Goal: Transaction & Acquisition: Purchase product/service

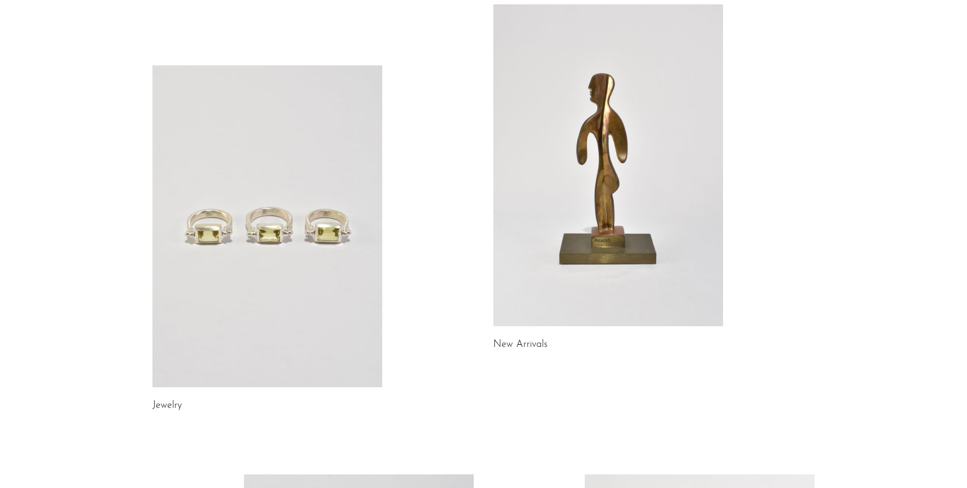
scroll to position [90, 0]
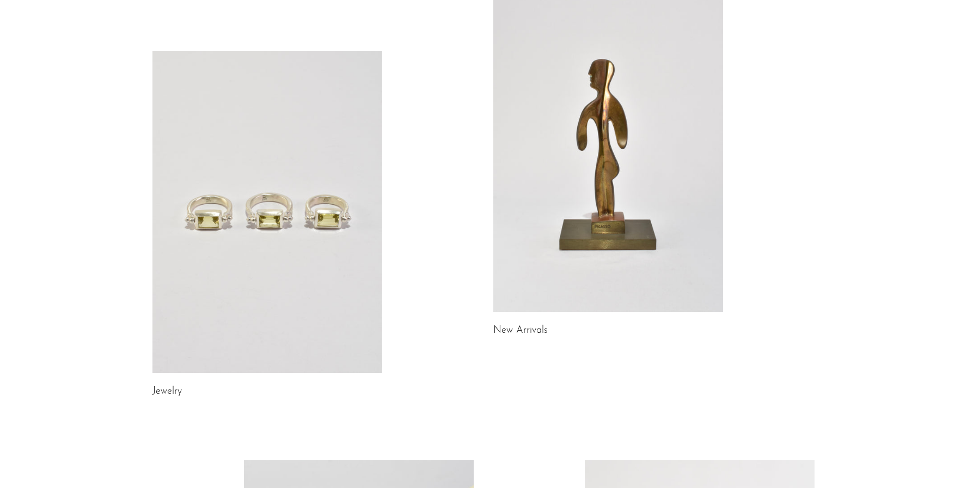
click at [584, 260] on link at bounding box center [608, 151] width 230 height 322
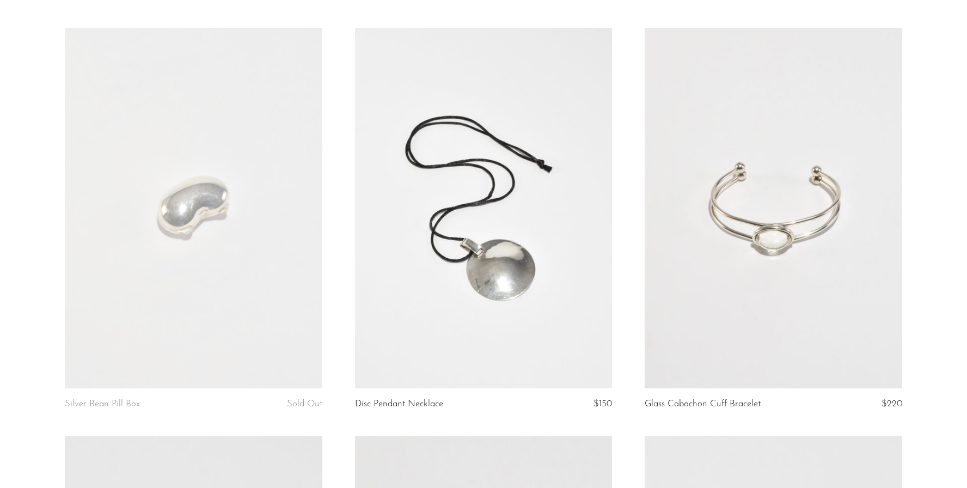
scroll to position [484, 0]
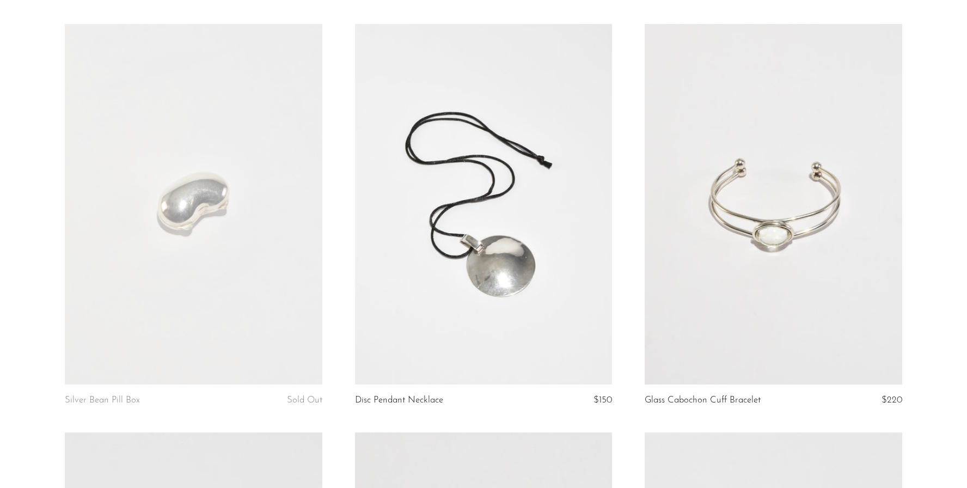
click at [747, 256] on link at bounding box center [772, 204] width 257 height 360
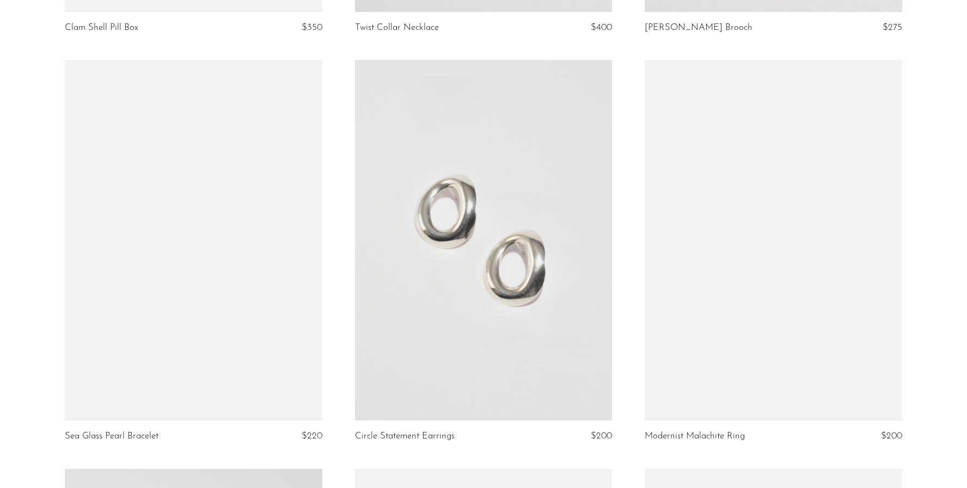
scroll to position [2098, 0]
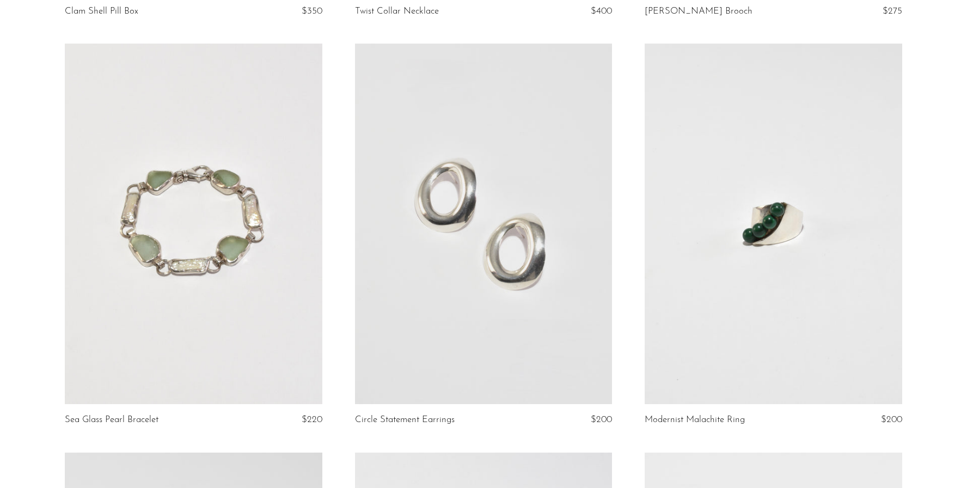
click at [228, 287] on link at bounding box center [193, 224] width 257 height 360
click at [449, 230] on link at bounding box center [483, 224] width 257 height 360
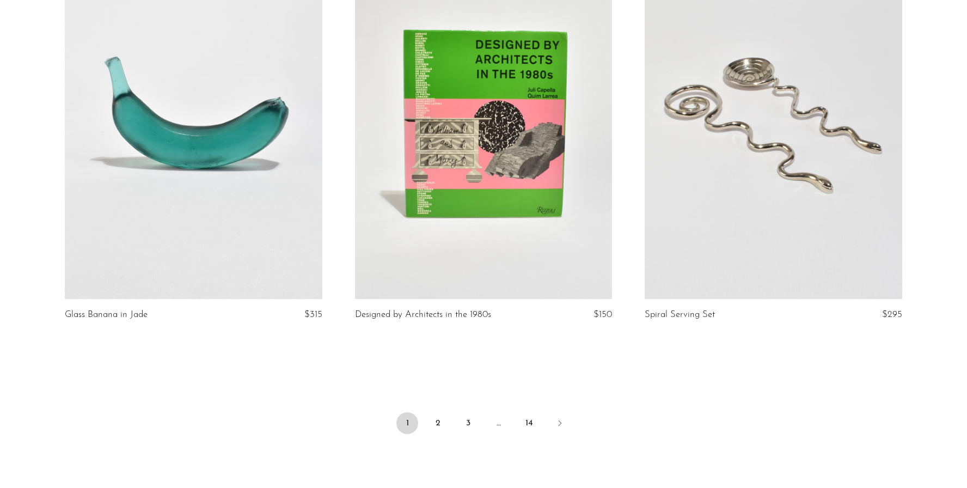
scroll to position [4767, 0]
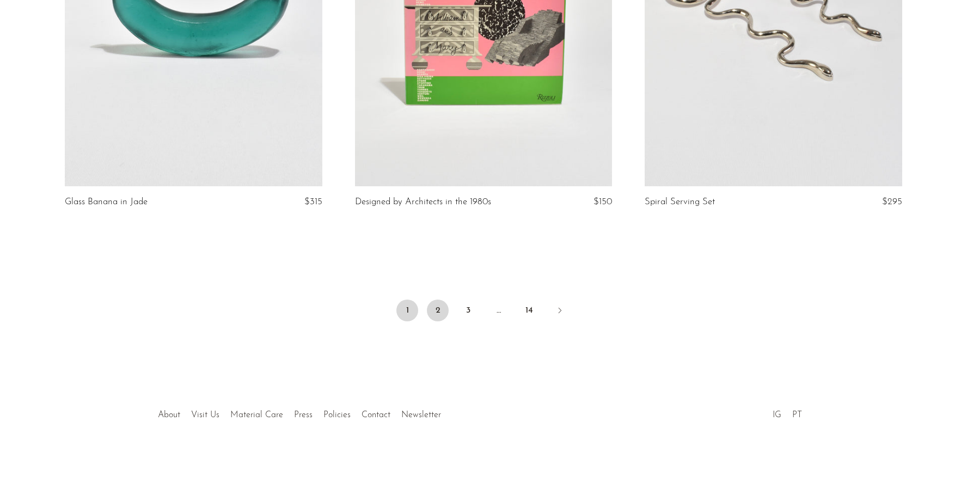
click at [440, 317] on link "2" at bounding box center [438, 310] width 22 height 22
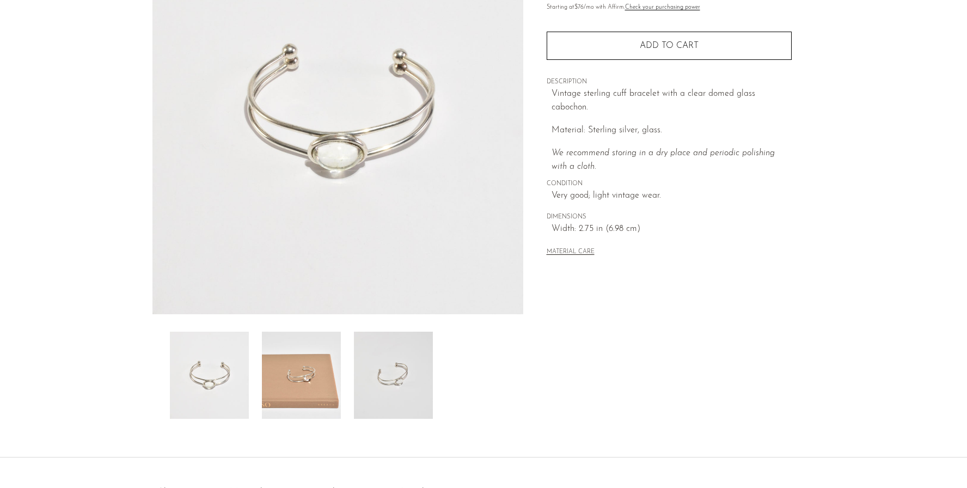
scroll to position [184, 0]
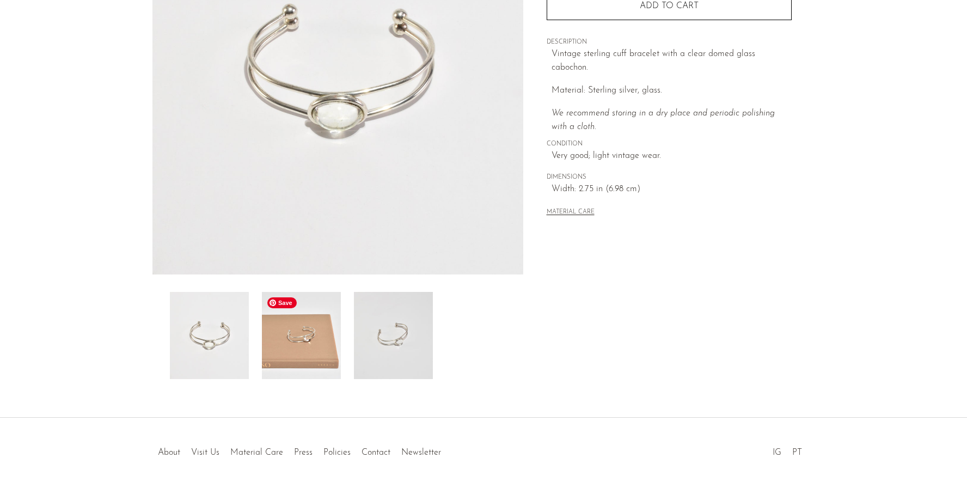
click at [299, 352] on img at bounding box center [301, 335] width 79 height 87
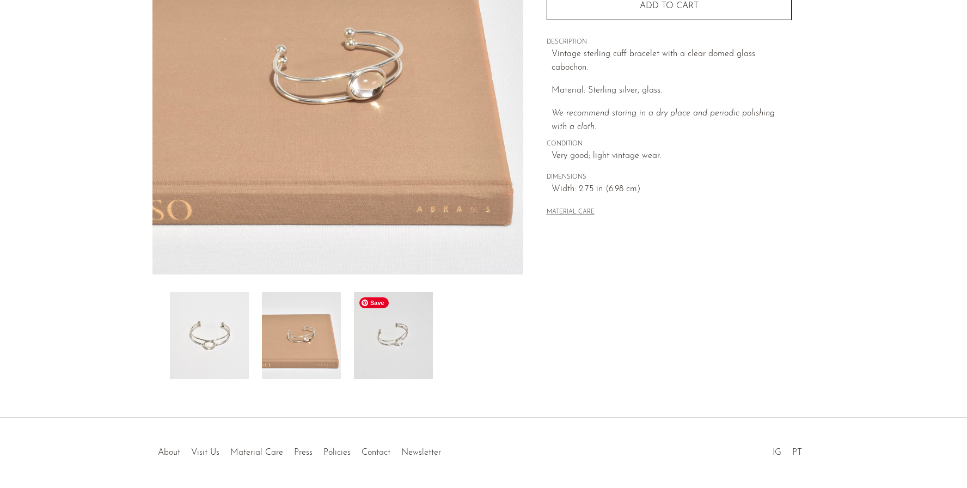
click at [399, 357] on img at bounding box center [393, 335] width 79 height 87
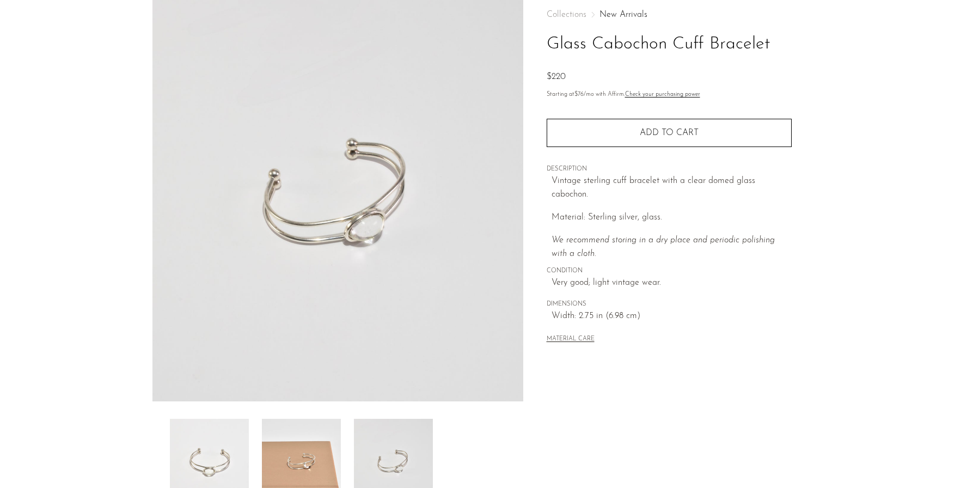
scroll to position [57, 0]
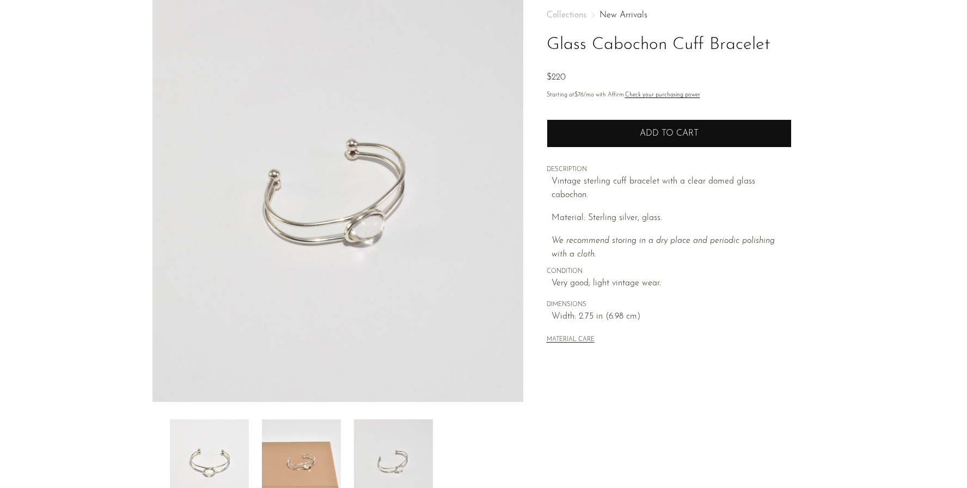
click at [599, 139] on button "Add to cart" at bounding box center [669, 133] width 245 height 28
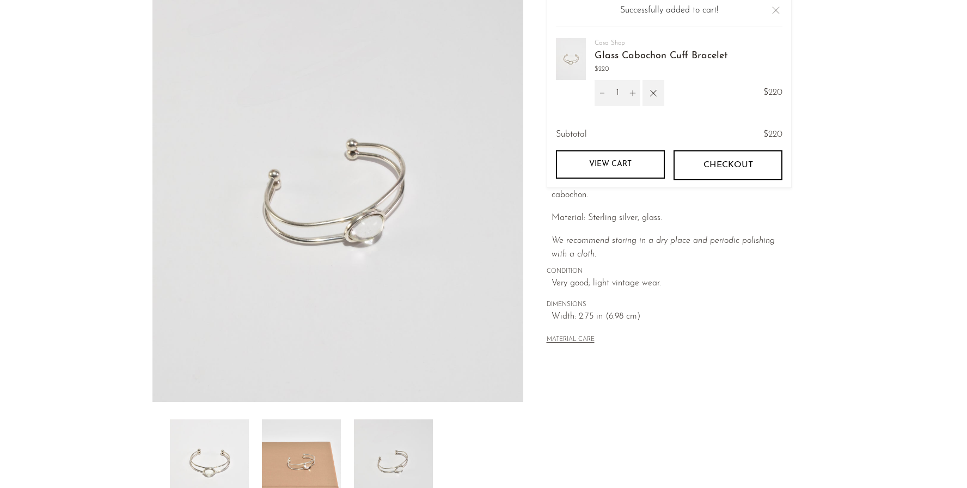
click at [34, 48] on section "Glass Cabochon Cuff Bracelet $220" at bounding box center [483, 249] width 967 height 513
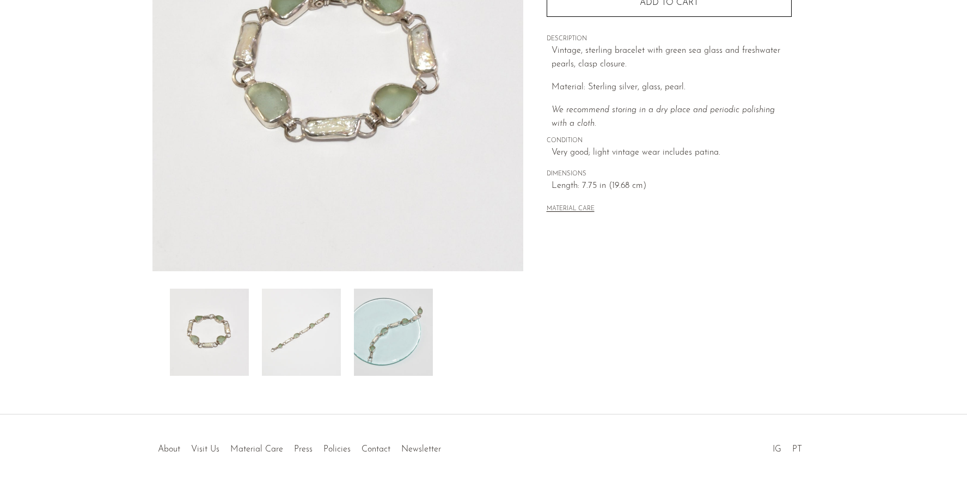
scroll to position [189, 0]
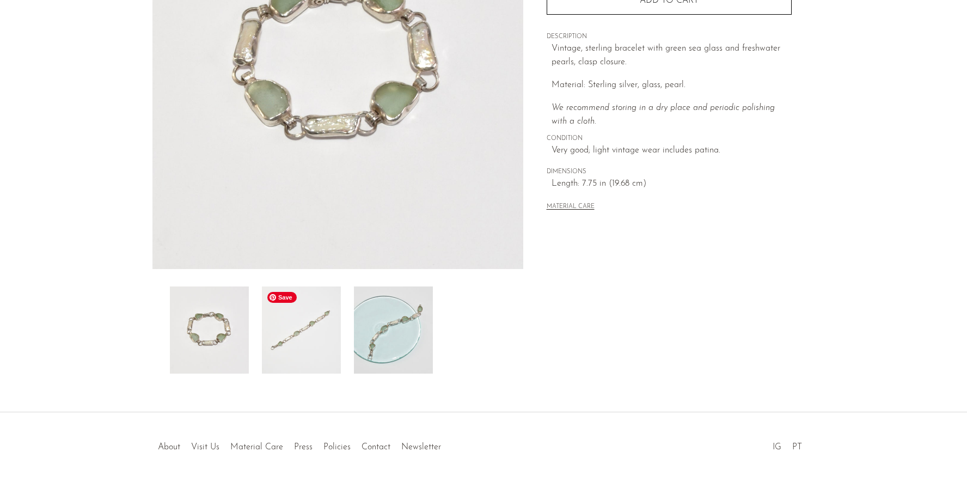
click at [289, 358] on img at bounding box center [301, 329] width 79 height 87
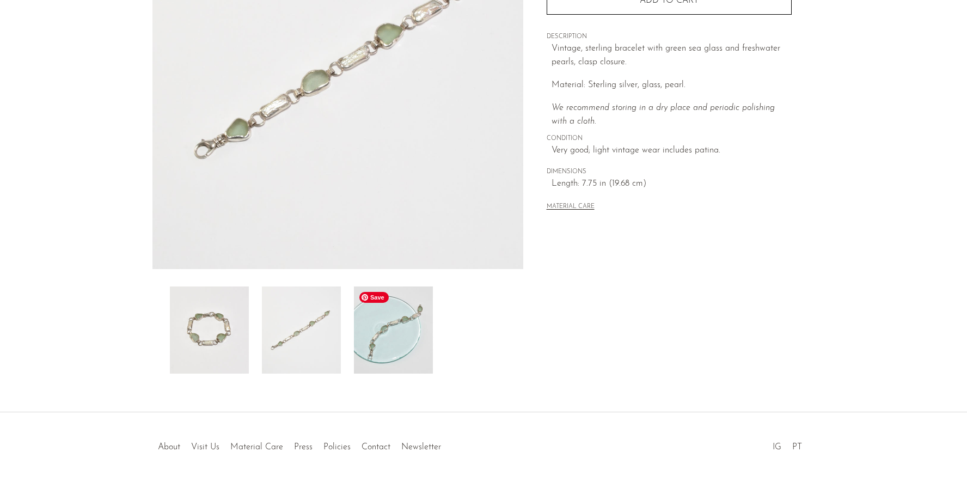
click at [386, 345] on img at bounding box center [393, 329] width 79 height 87
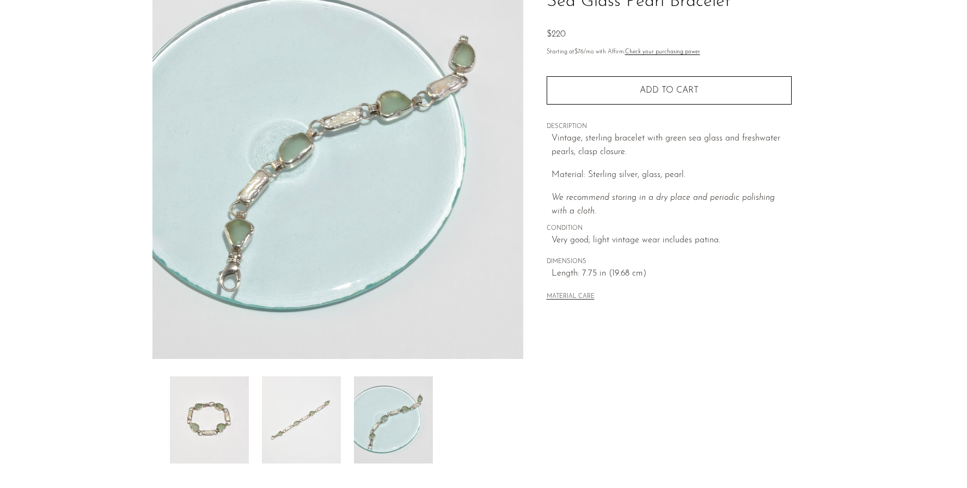
scroll to position [99, 0]
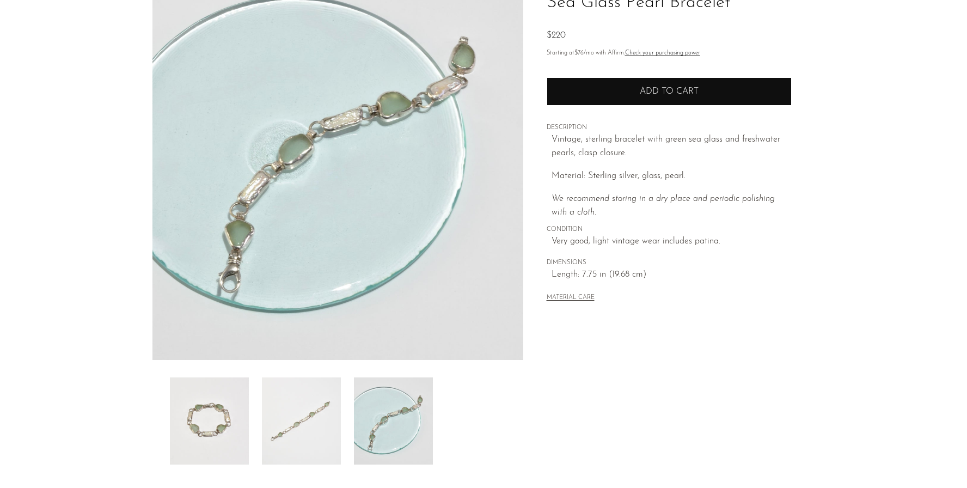
click at [619, 97] on button "Add to cart" at bounding box center [669, 91] width 245 height 28
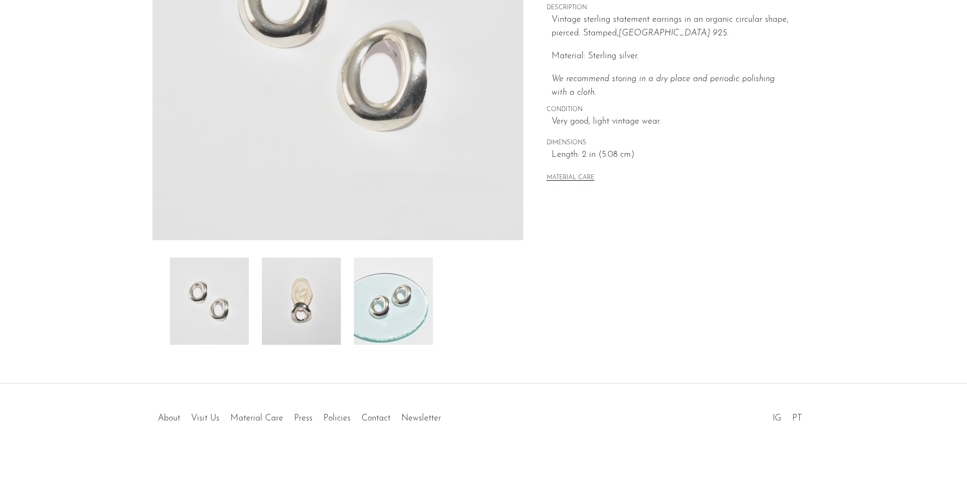
scroll to position [220, 0]
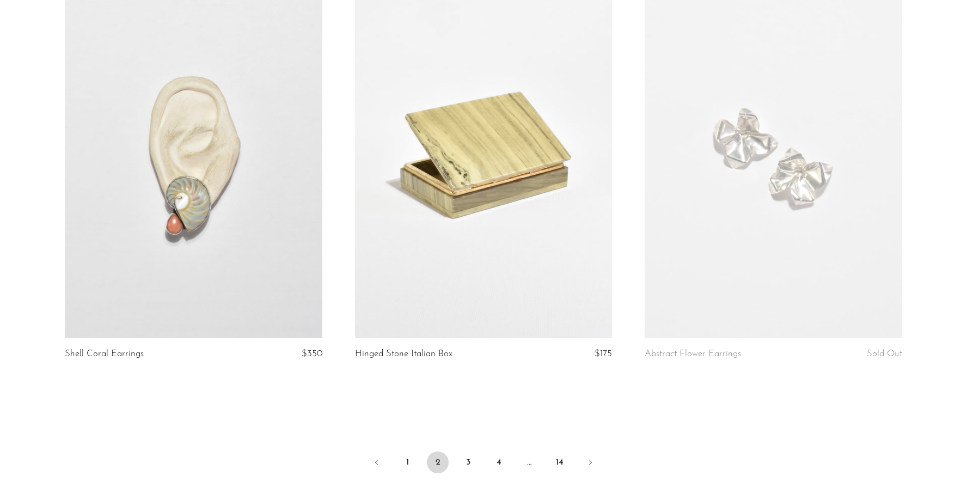
scroll to position [4616, 0]
click at [468, 460] on link "3" at bounding box center [468, 461] width 22 height 22
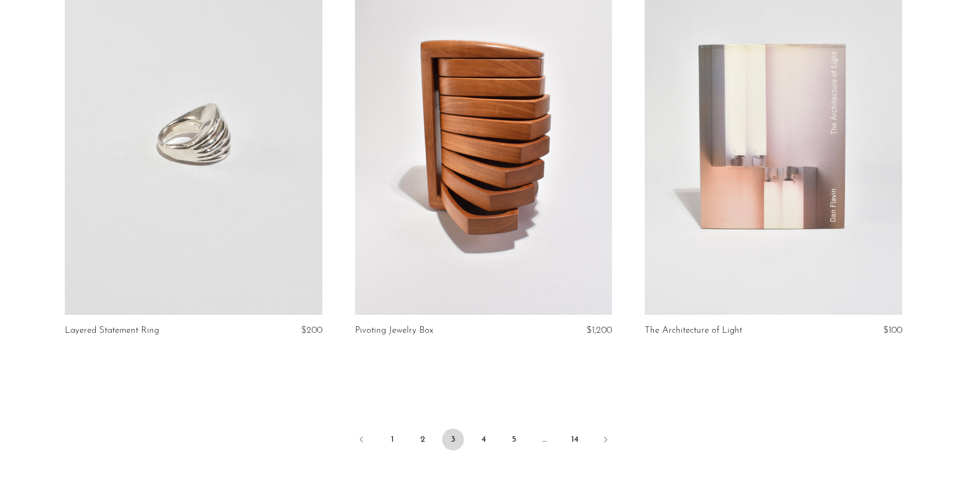
scroll to position [4777, 0]
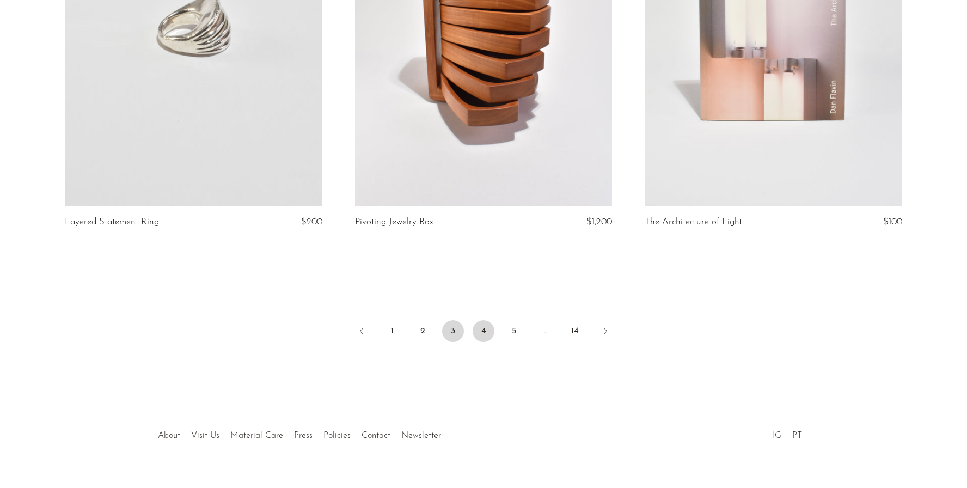
click at [486, 320] on link "4" at bounding box center [483, 331] width 22 height 22
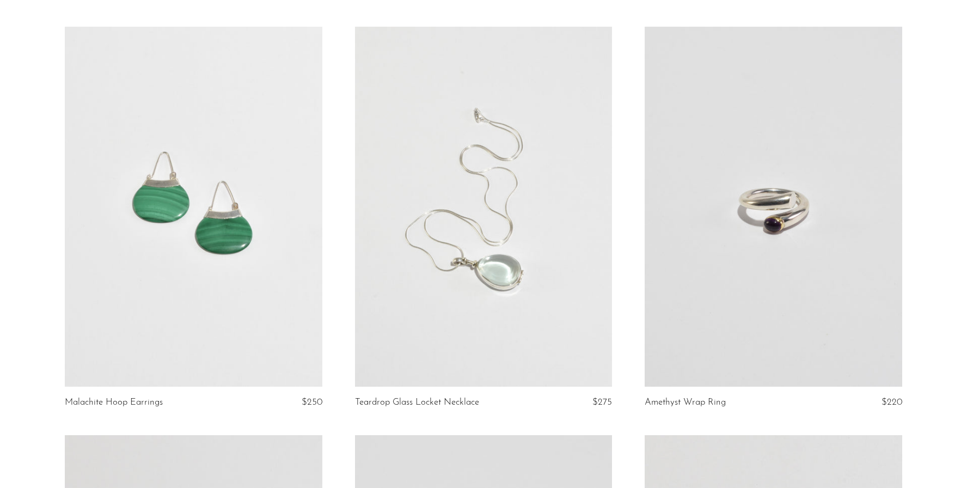
scroll to position [3352, 0]
click at [760, 220] on link at bounding box center [772, 206] width 257 height 360
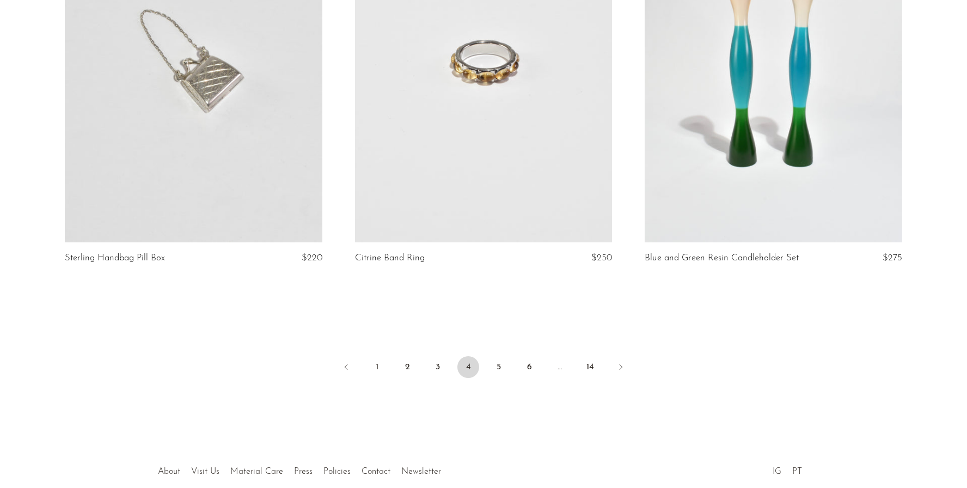
scroll to position [4721, 0]
click at [507, 368] on link "5" at bounding box center [499, 366] width 22 height 22
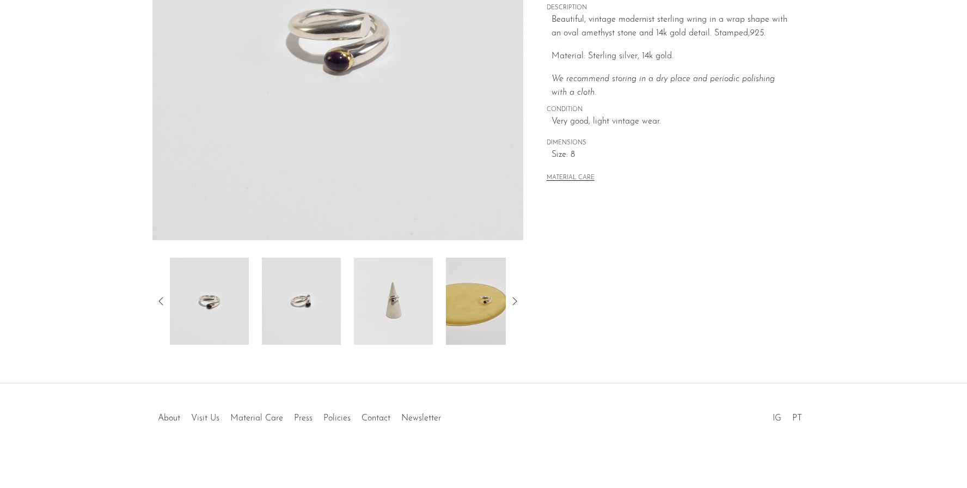
scroll to position [221, 0]
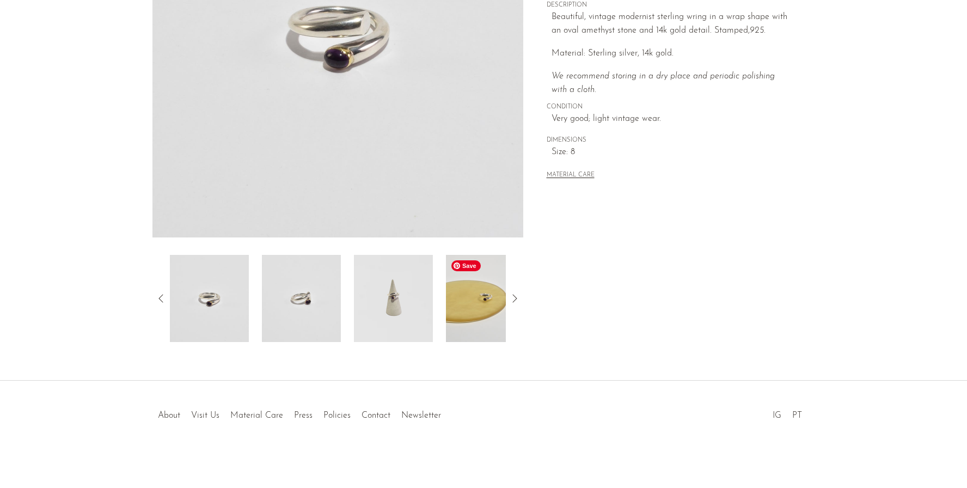
click at [482, 304] on img at bounding box center [485, 298] width 79 height 87
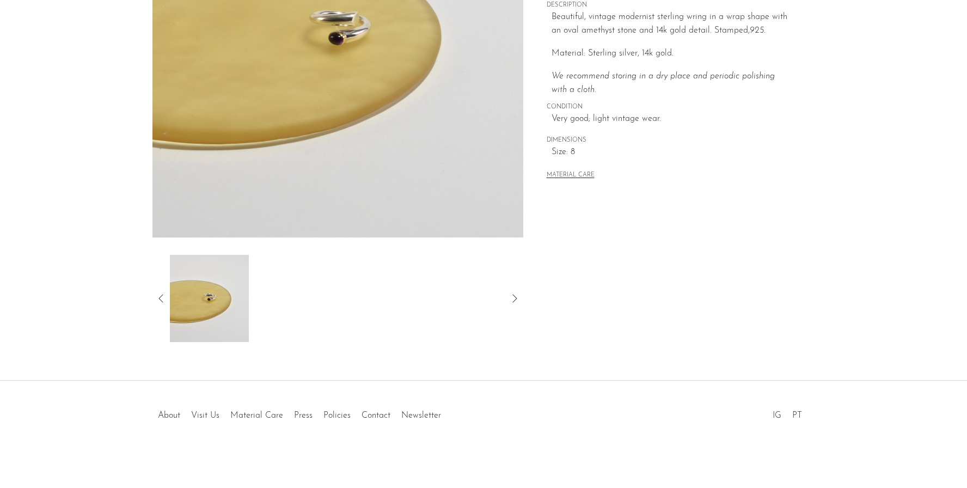
click at [160, 299] on icon at bounding box center [160, 298] width 4 height 8
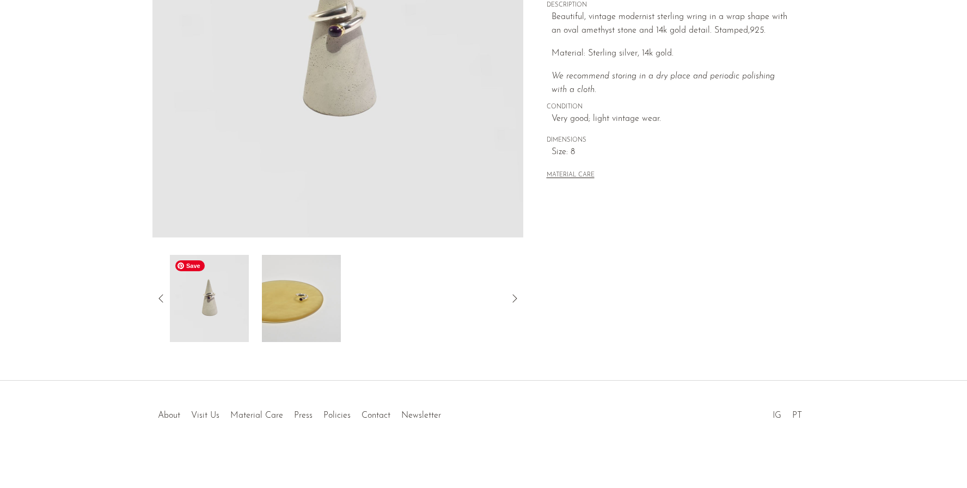
click at [218, 315] on img at bounding box center [209, 298] width 79 height 87
click at [291, 301] on img at bounding box center [301, 298] width 79 height 87
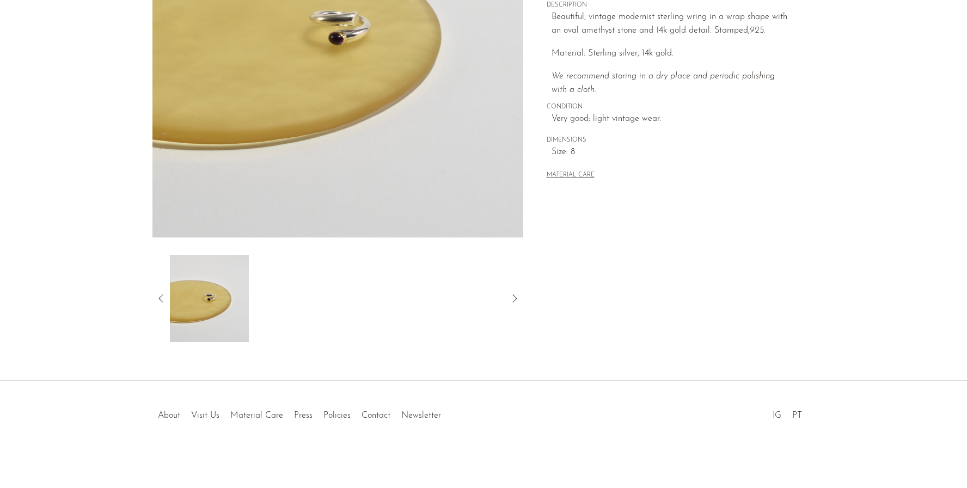
click at [158, 298] on icon at bounding box center [161, 298] width 13 height 13
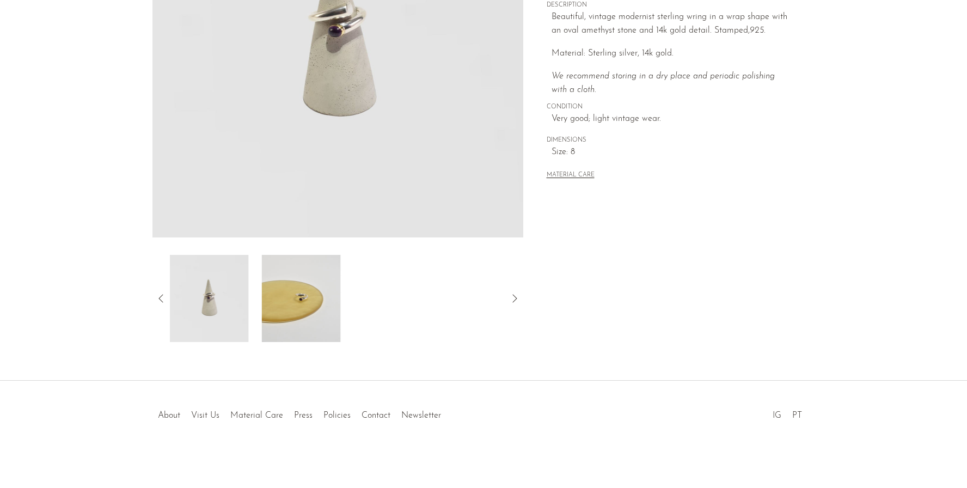
click at [158, 298] on icon at bounding box center [161, 298] width 13 height 13
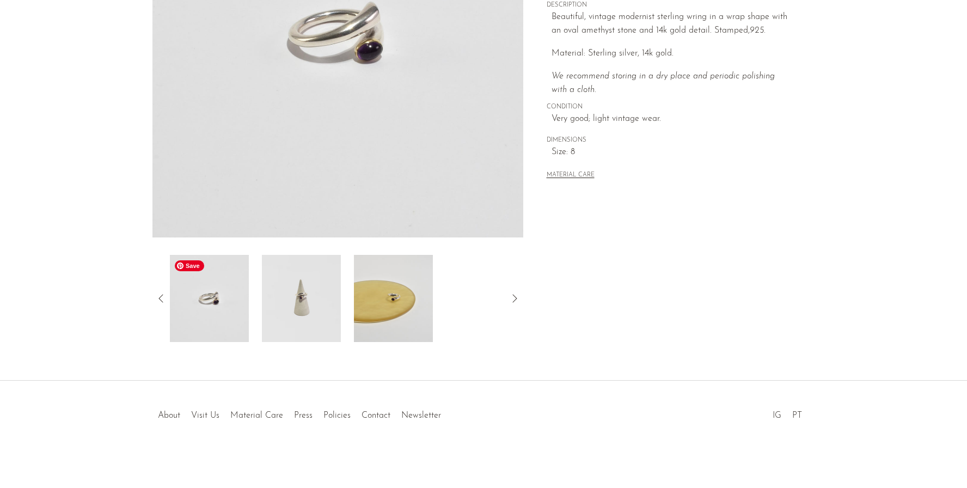
click at [225, 300] on img at bounding box center [209, 298] width 79 height 87
click at [295, 309] on img at bounding box center [301, 298] width 79 height 87
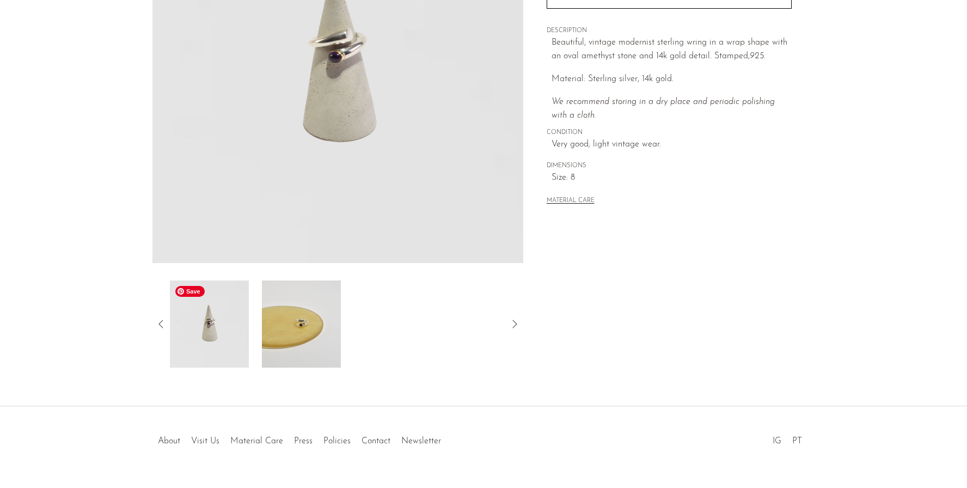
scroll to position [0, 0]
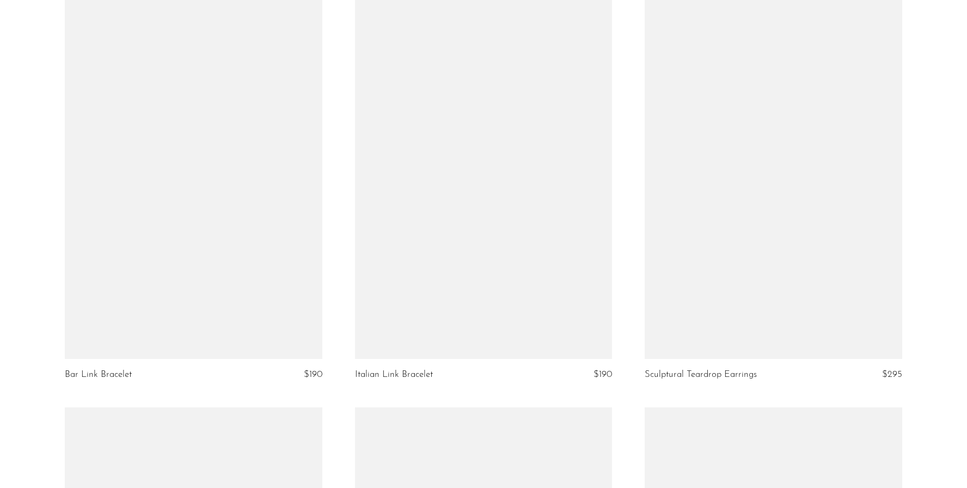
scroll to position [2972, 0]
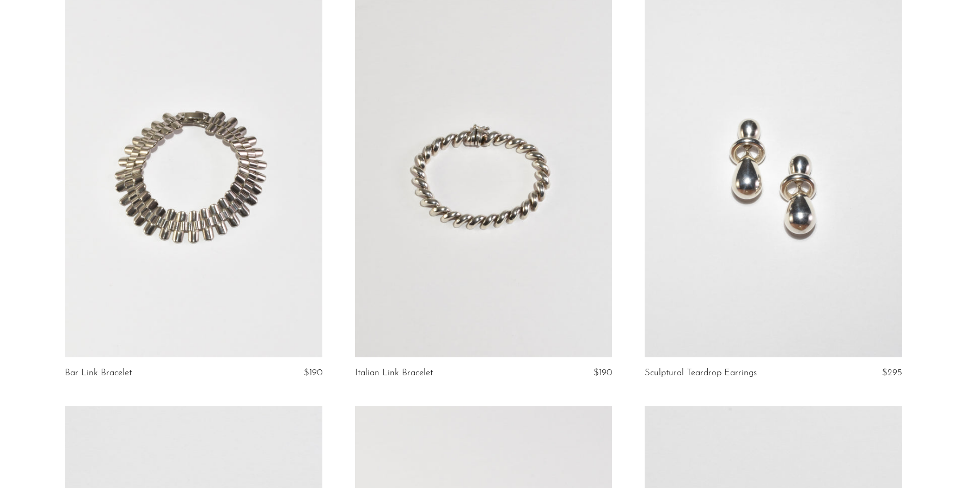
click at [255, 234] on link at bounding box center [193, 177] width 257 height 360
click at [456, 146] on link at bounding box center [483, 177] width 257 height 360
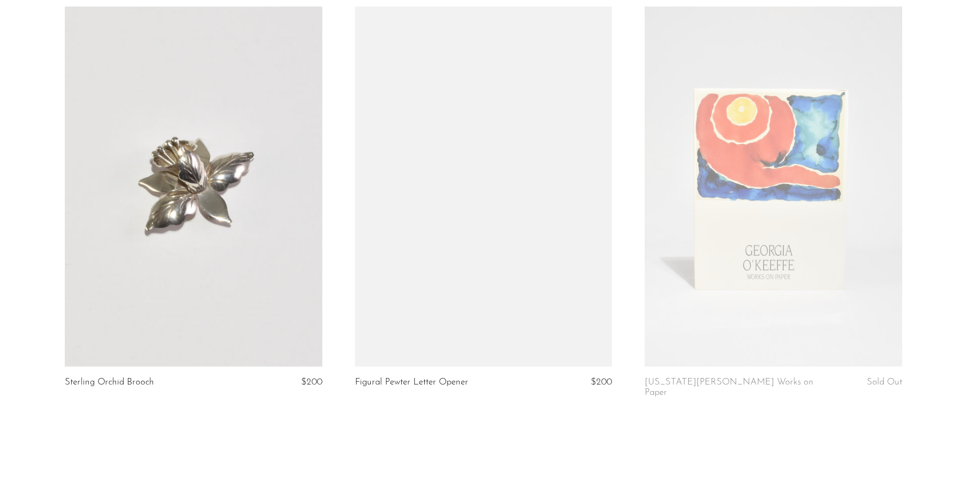
scroll to position [4732, 0]
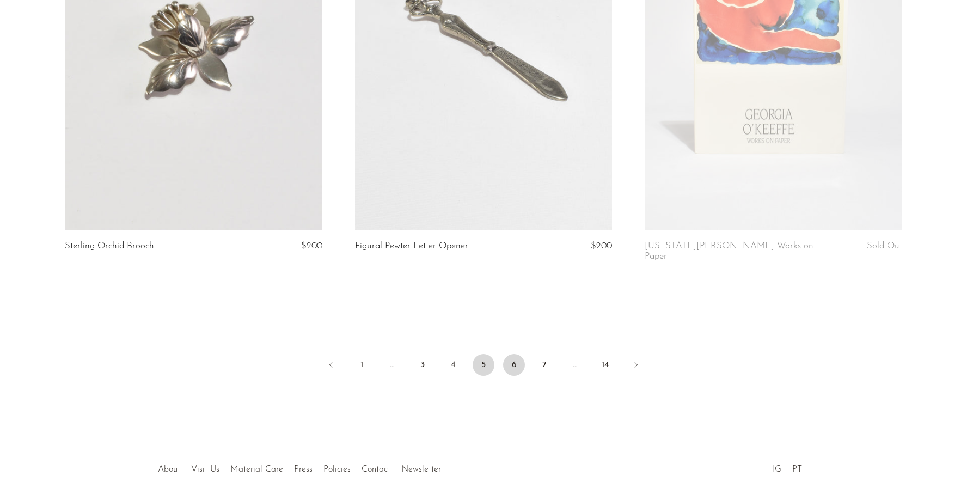
click at [508, 357] on link "6" at bounding box center [514, 365] width 22 height 22
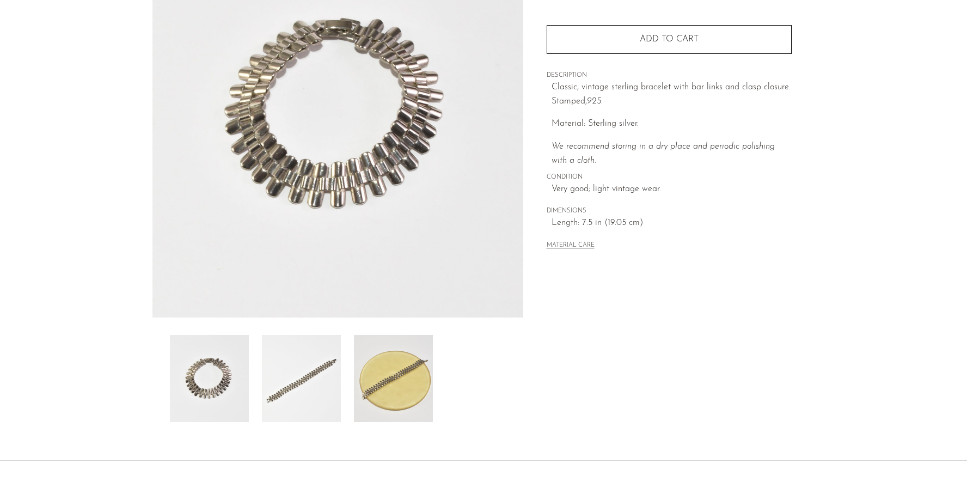
scroll to position [221, 0]
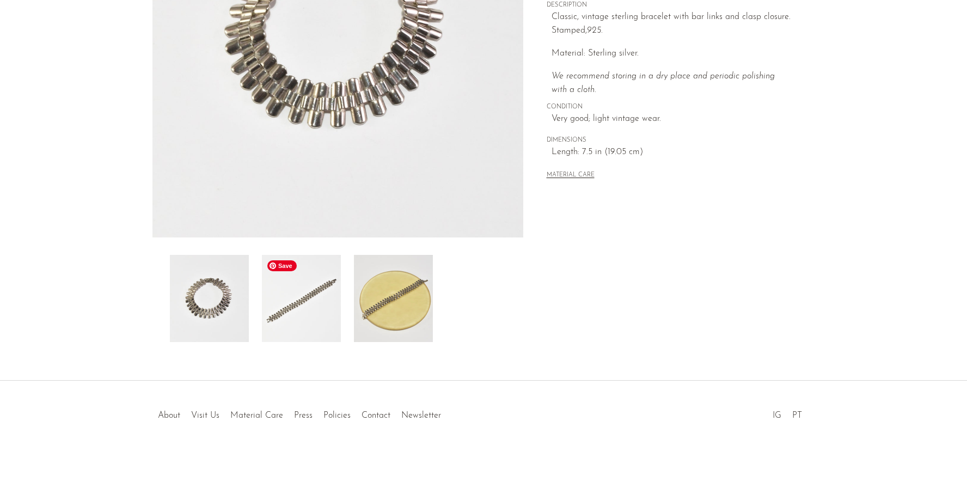
click at [326, 311] on img at bounding box center [301, 298] width 79 height 87
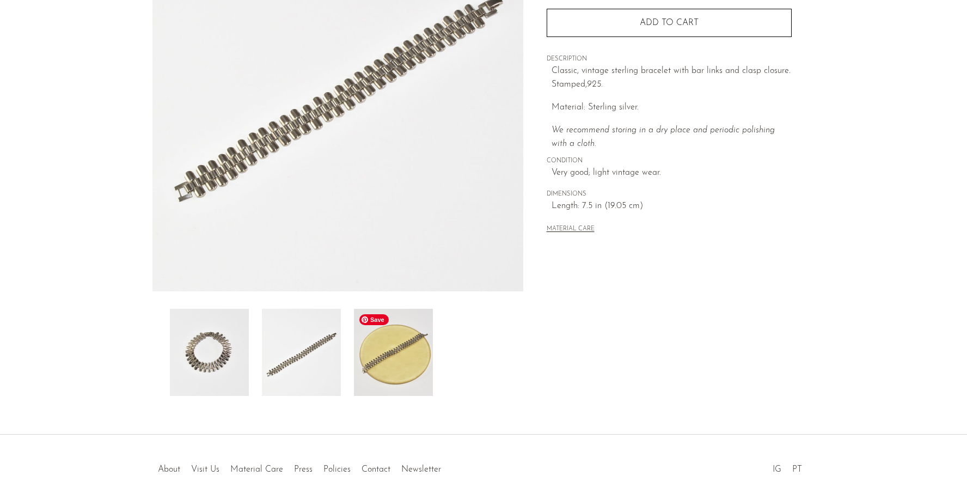
scroll to position [161, 0]
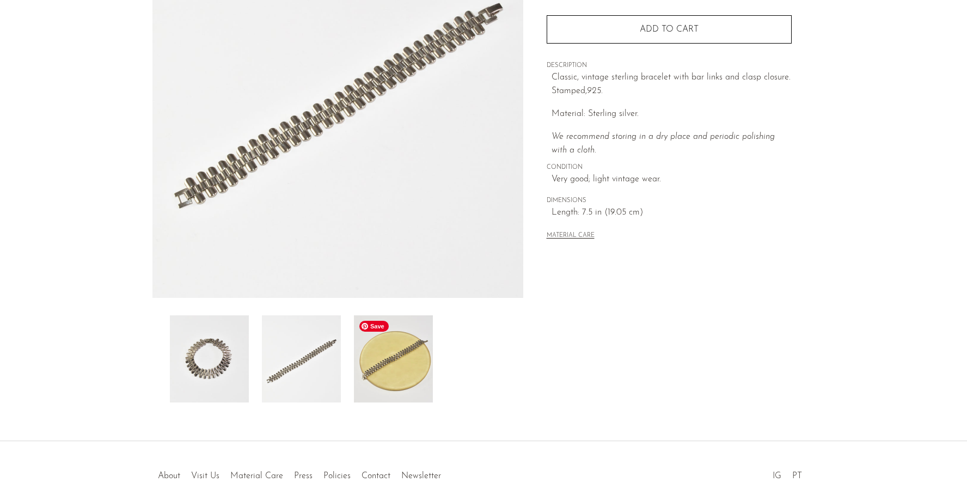
click at [407, 357] on img at bounding box center [393, 358] width 79 height 87
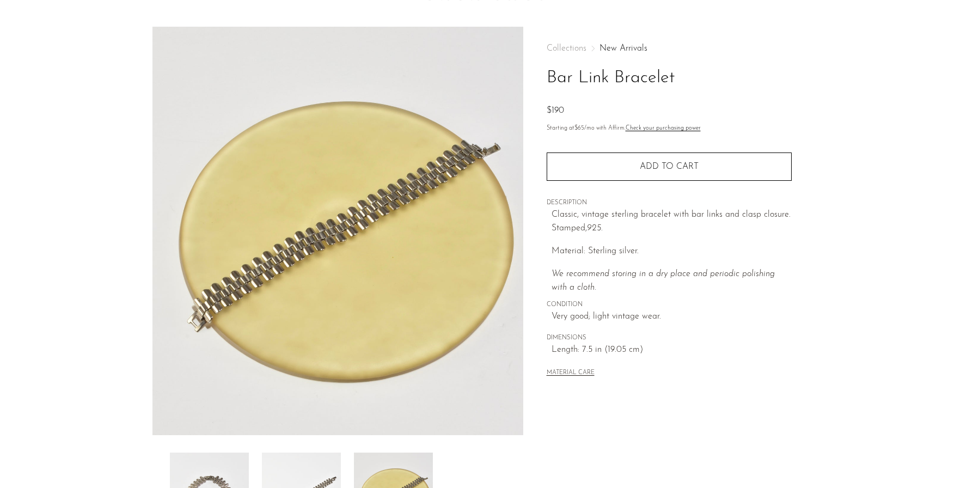
scroll to position [0, 0]
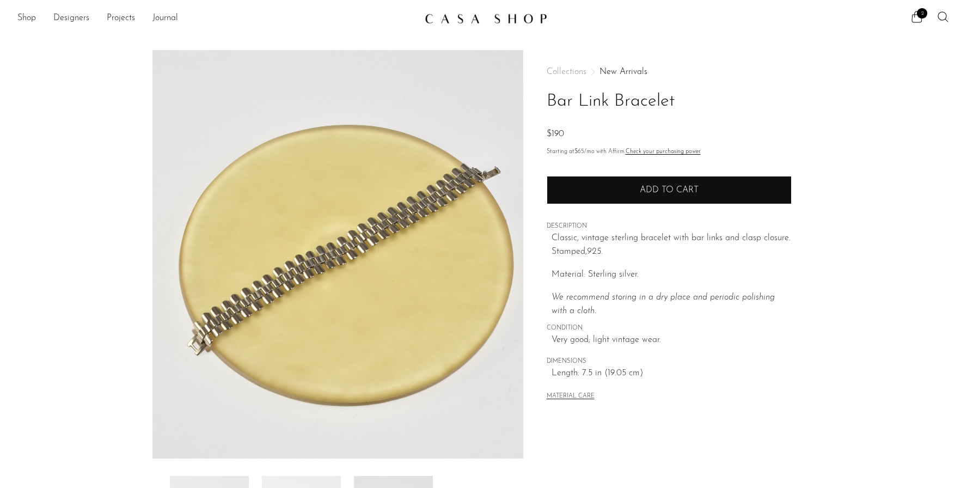
click at [581, 191] on button "Add to cart" at bounding box center [669, 190] width 245 height 28
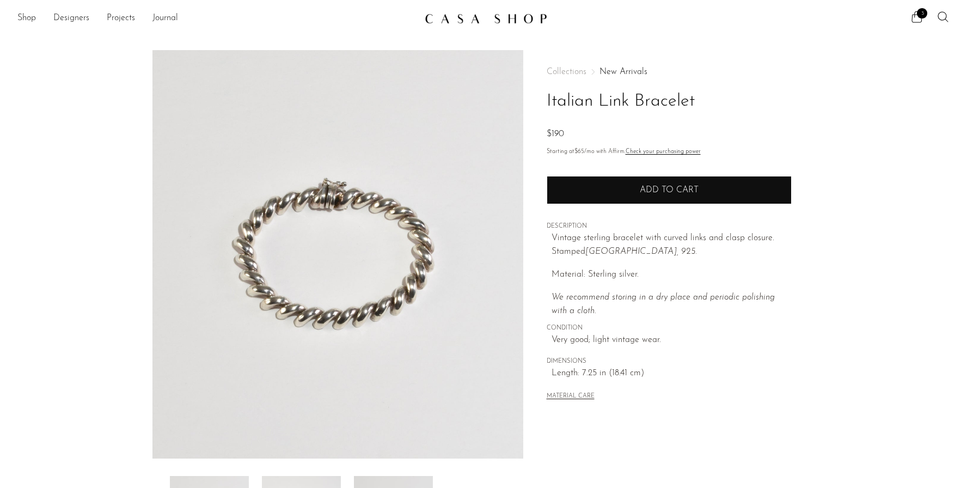
click at [587, 191] on button "Add to cart" at bounding box center [669, 190] width 245 height 28
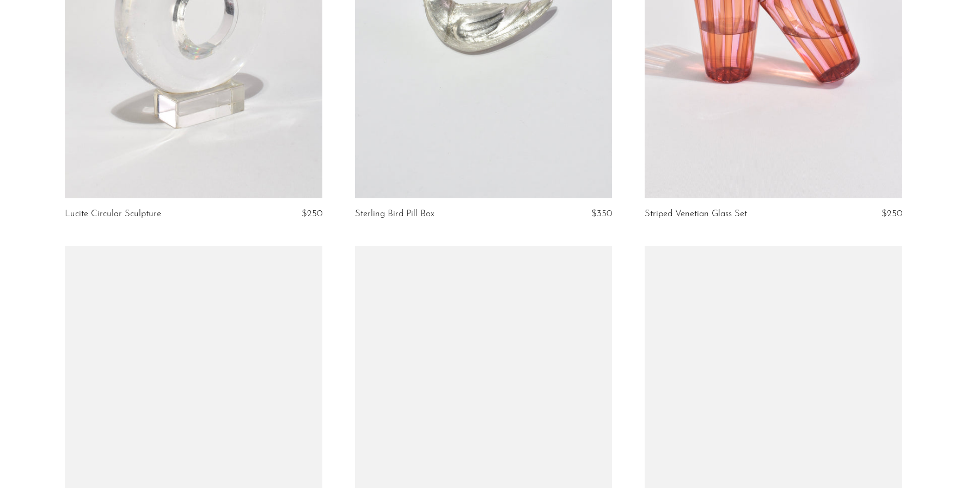
scroll to position [2062, 0]
